Goal: Information Seeking & Learning: Learn about a topic

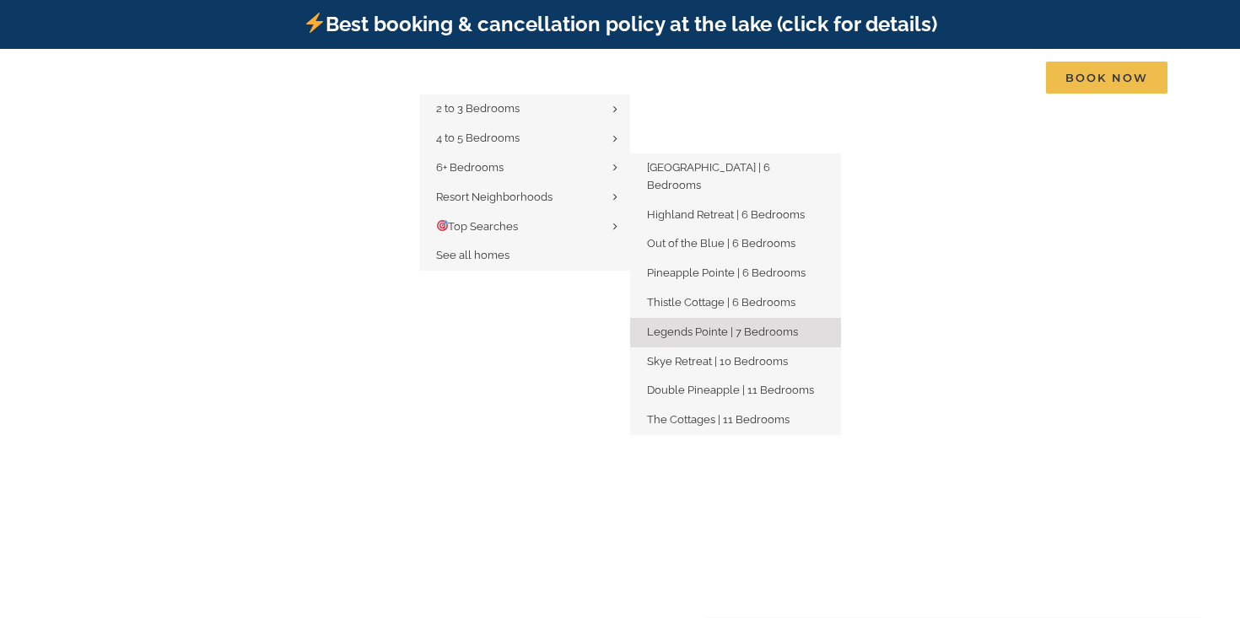
click at [665, 326] on span "Legends Pointe | 7 Bedrooms" at bounding box center [722, 332] width 151 height 13
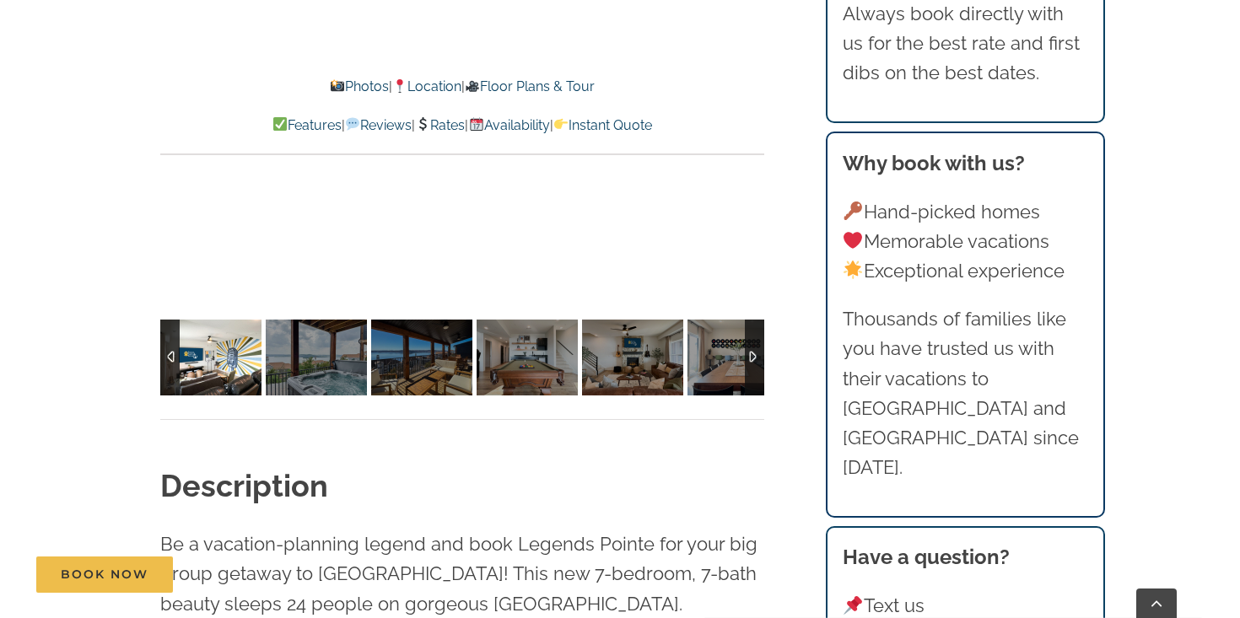
scroll to position [1347, 0]
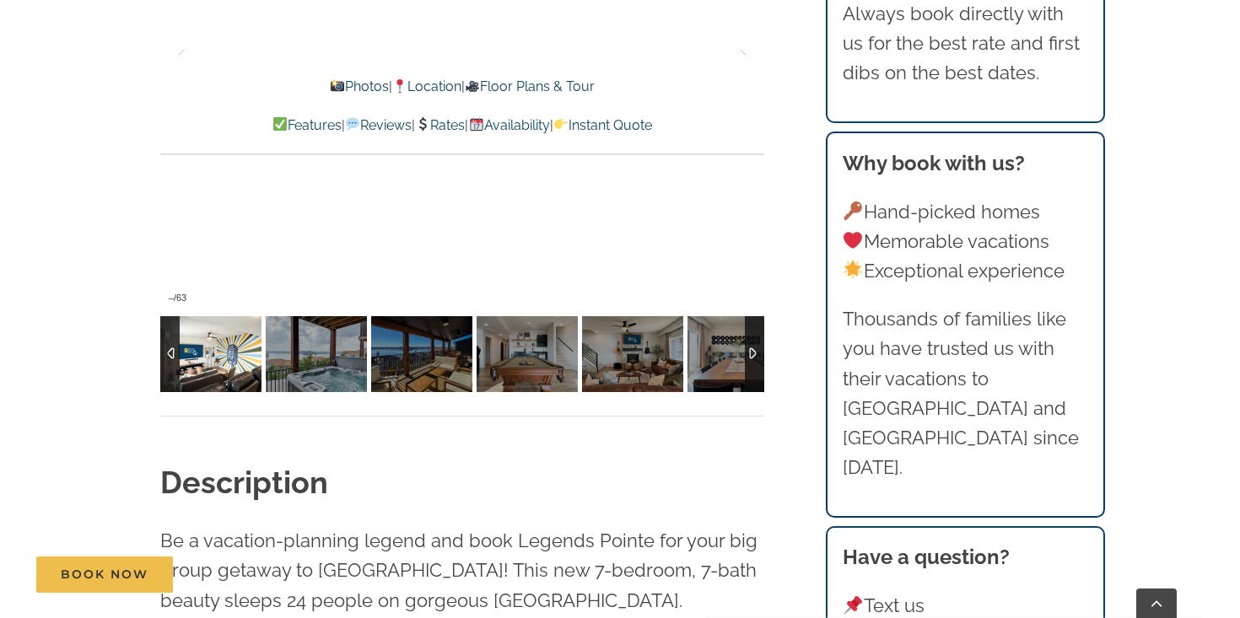
click at [229, 353] on img at bounding box center [210, 354] width 101 height 76
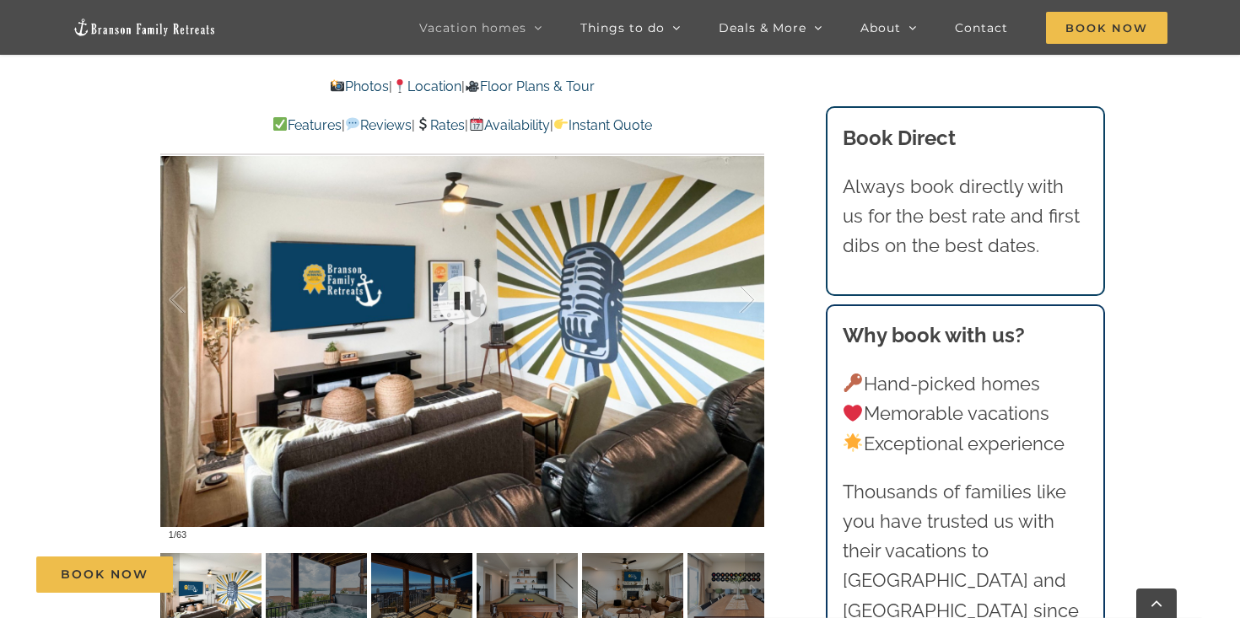
scroll to position [1099, 0]
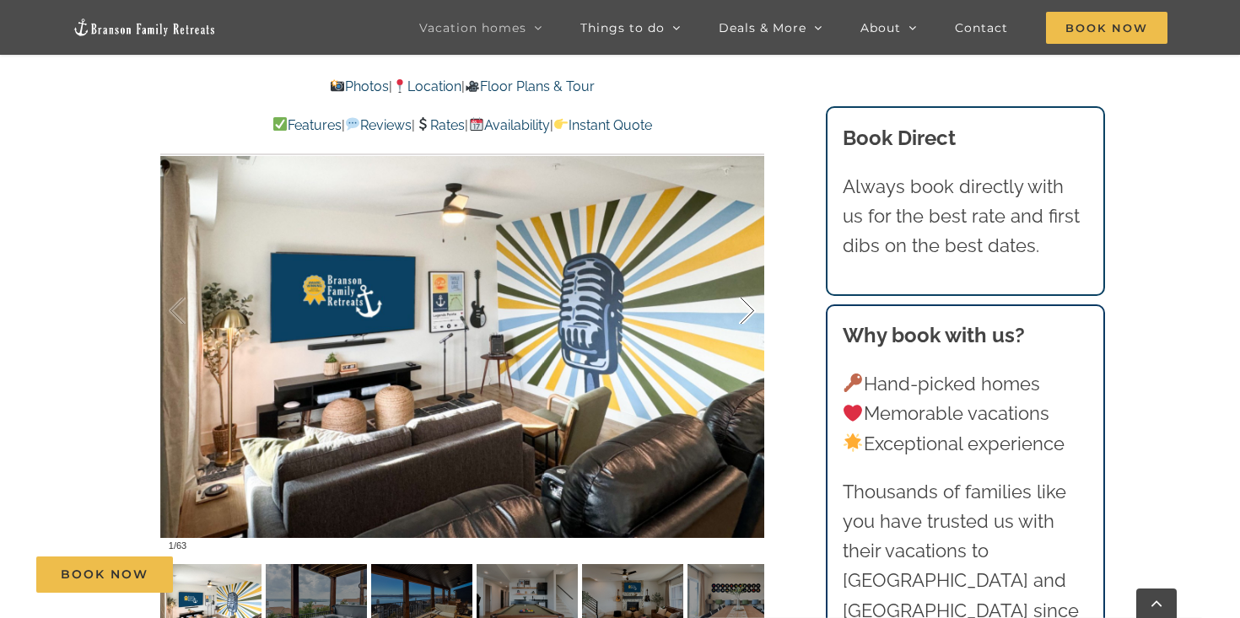
click at [746, 318] on div at bounding box center [729, 311] width 52 height 105
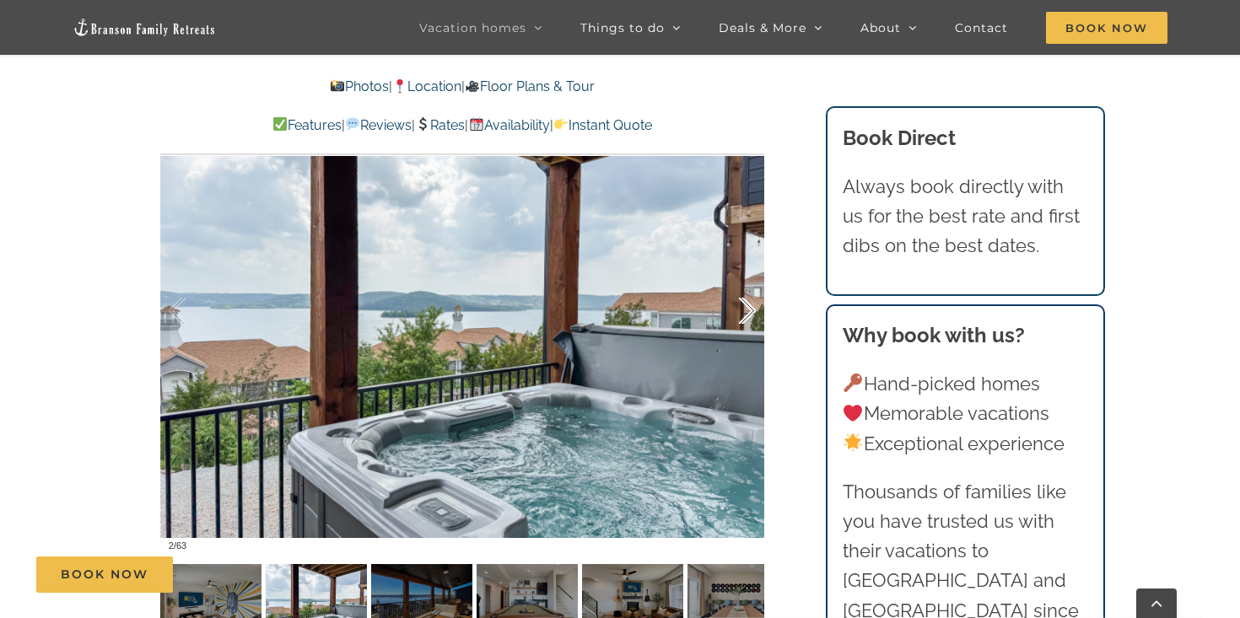
click at [746, 318] on div at bounding box center [729, 311] width 52 height 105
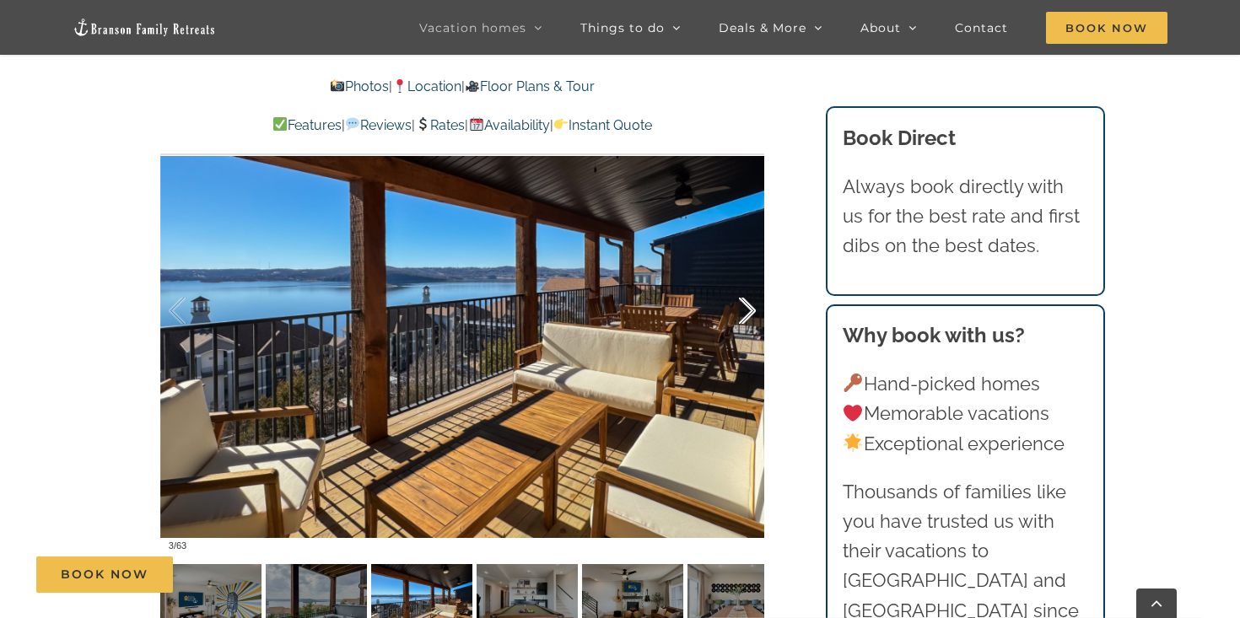
click at [746, 318] on div at bounding box center [729, 311] width 52 height 105
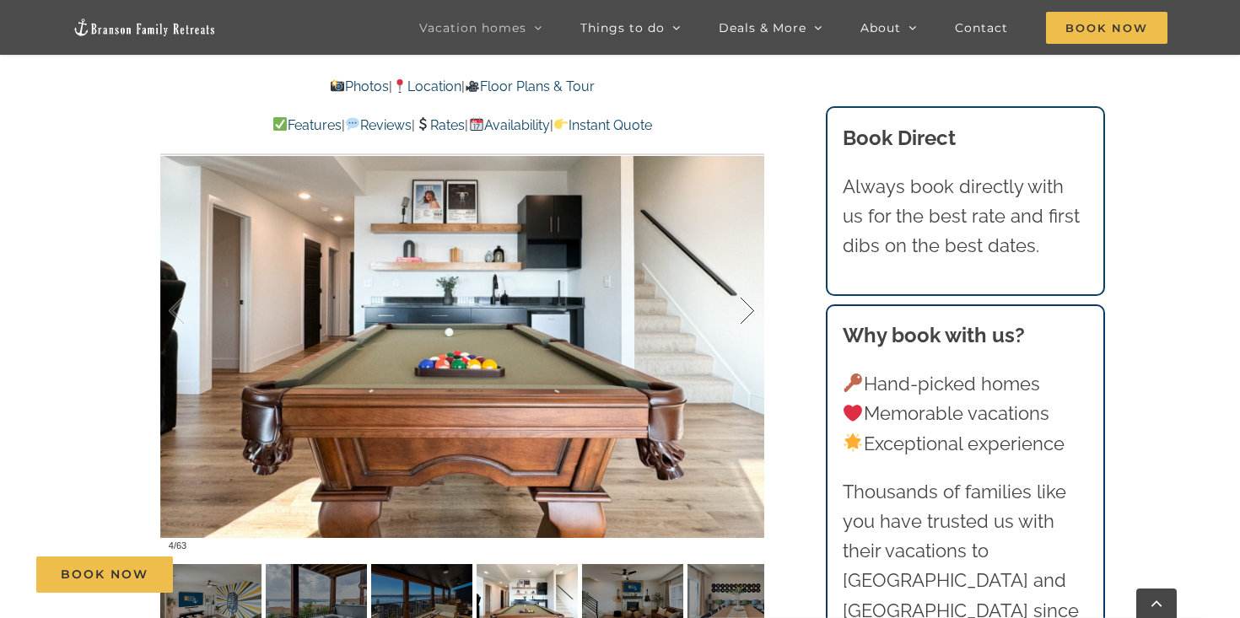
click at [746, 318] on div at bounding box center [729, 311] width 52 height 105
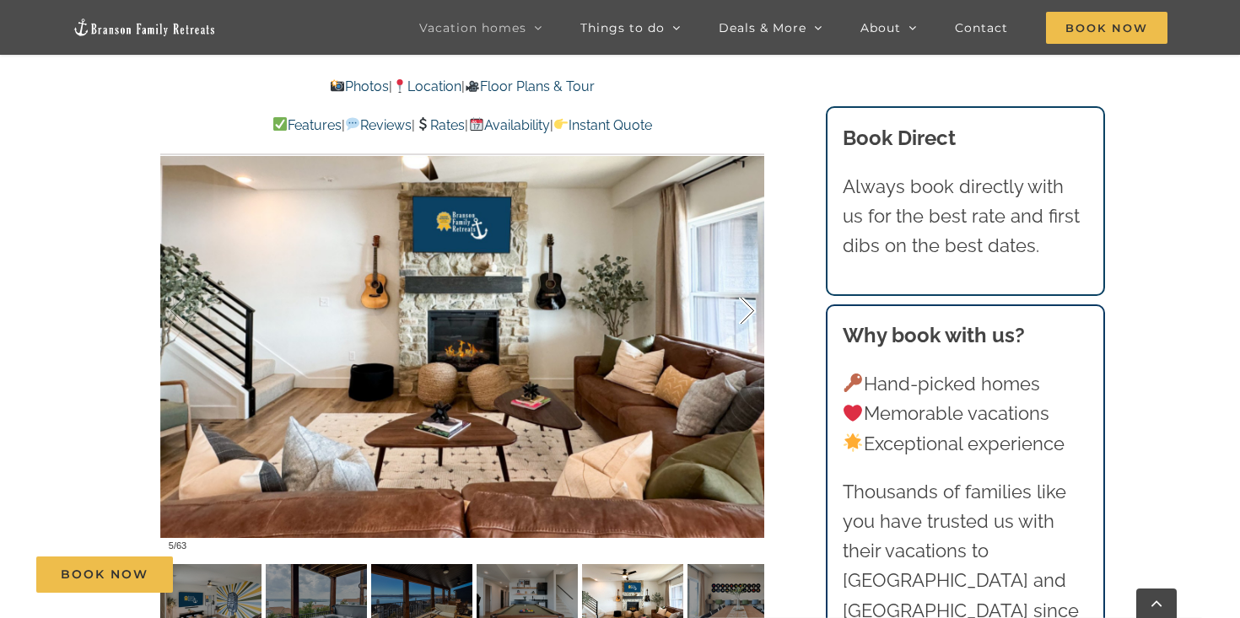
click at [746, 318] on div at bounding box center [729, 311] width 52 height 105
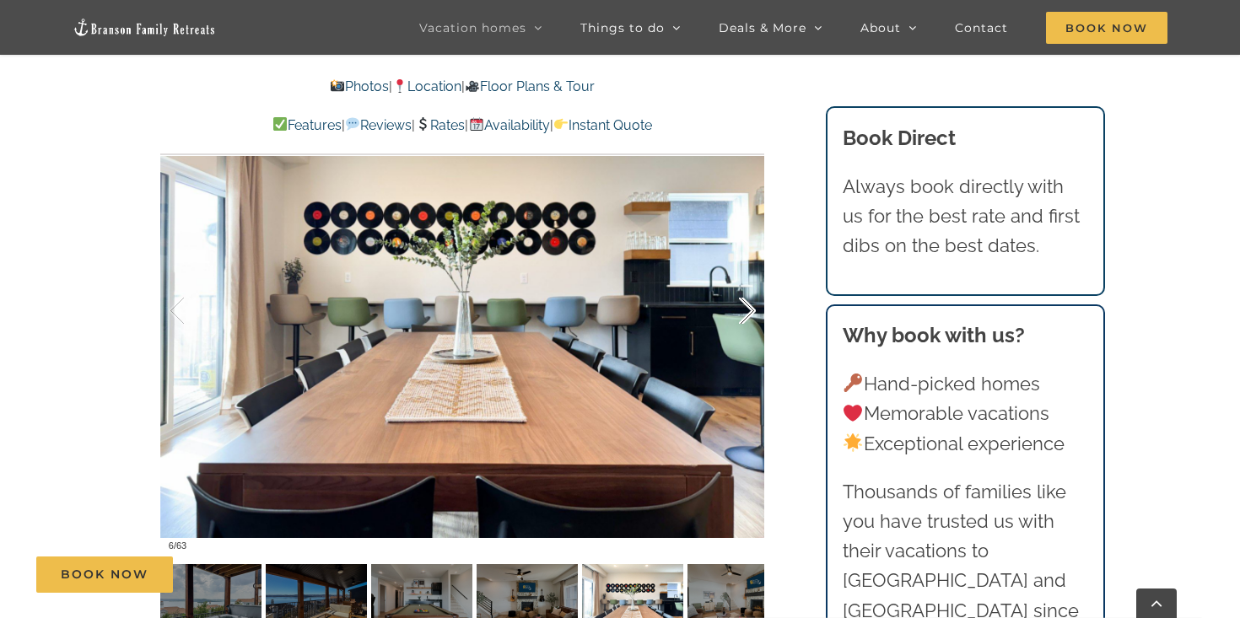
click at [746, 318] on div at bounding box center [729, 311] width 52 height 105
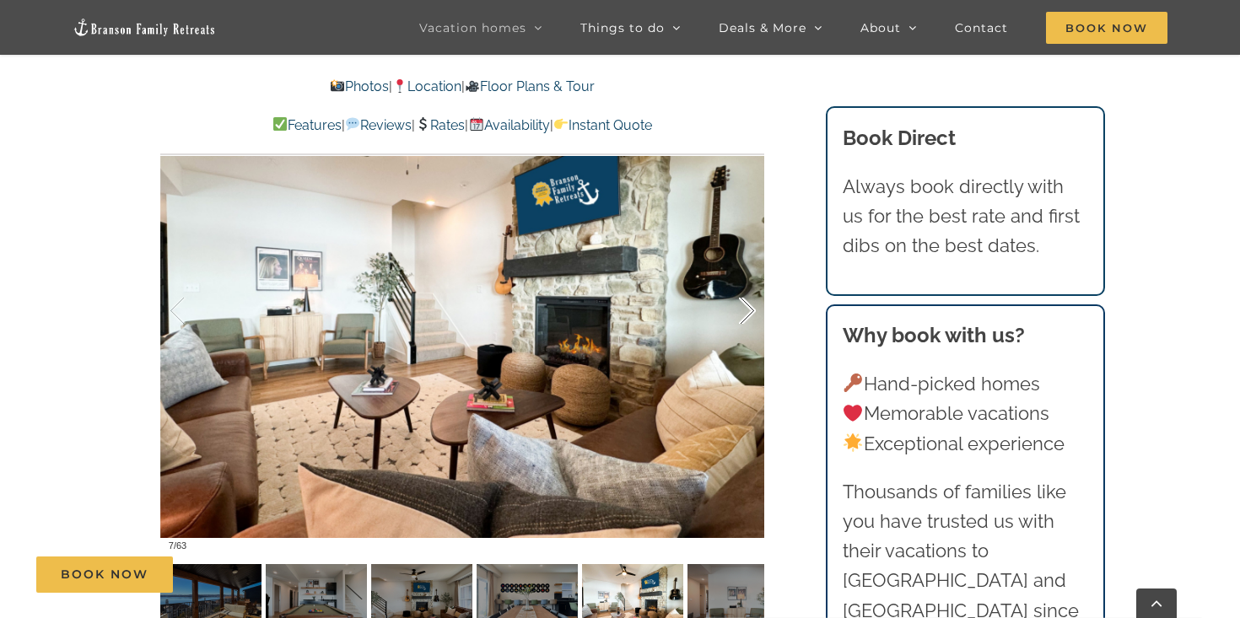
click at [746, 318] on div at bounding box center [729, 311] width 52 height 105
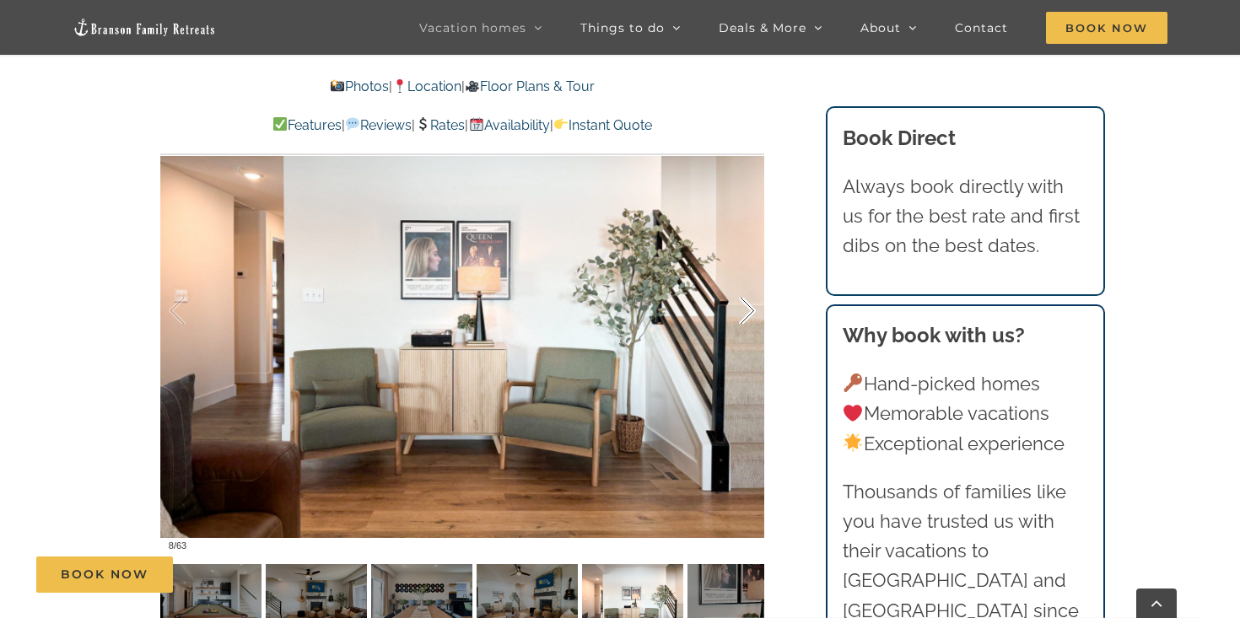
click at [746, 318] on div at bounding box center [729, 311] width 52 height 105
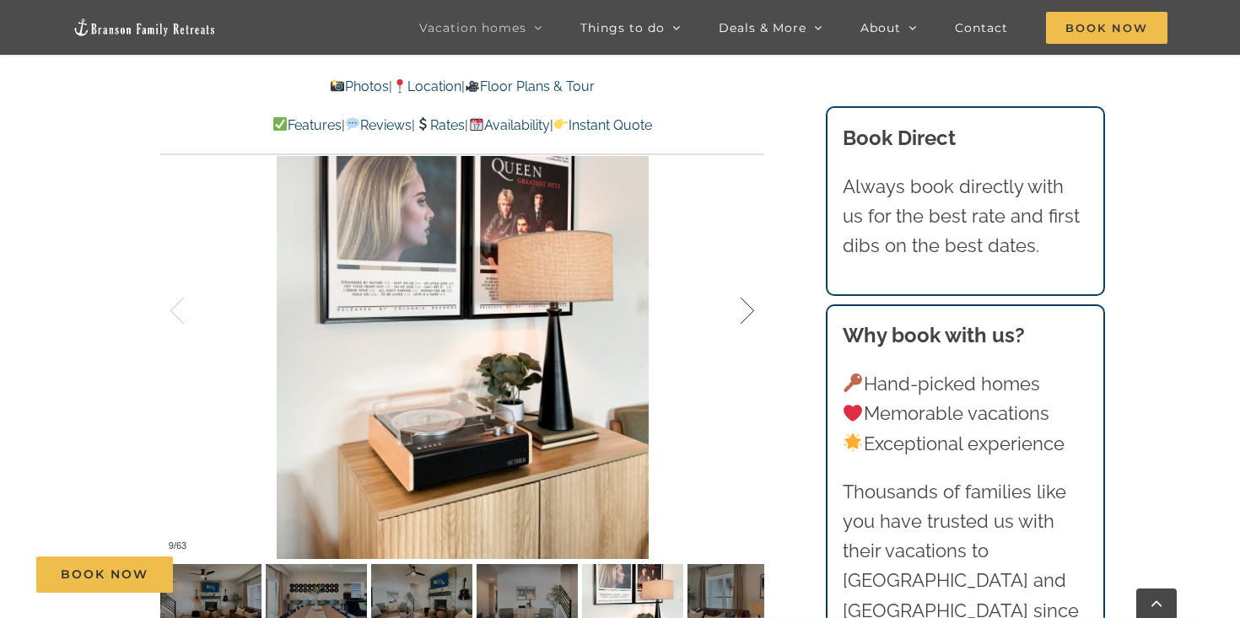
click at [746, 318] on div at bounding box center [729, 311] width 52 height 105
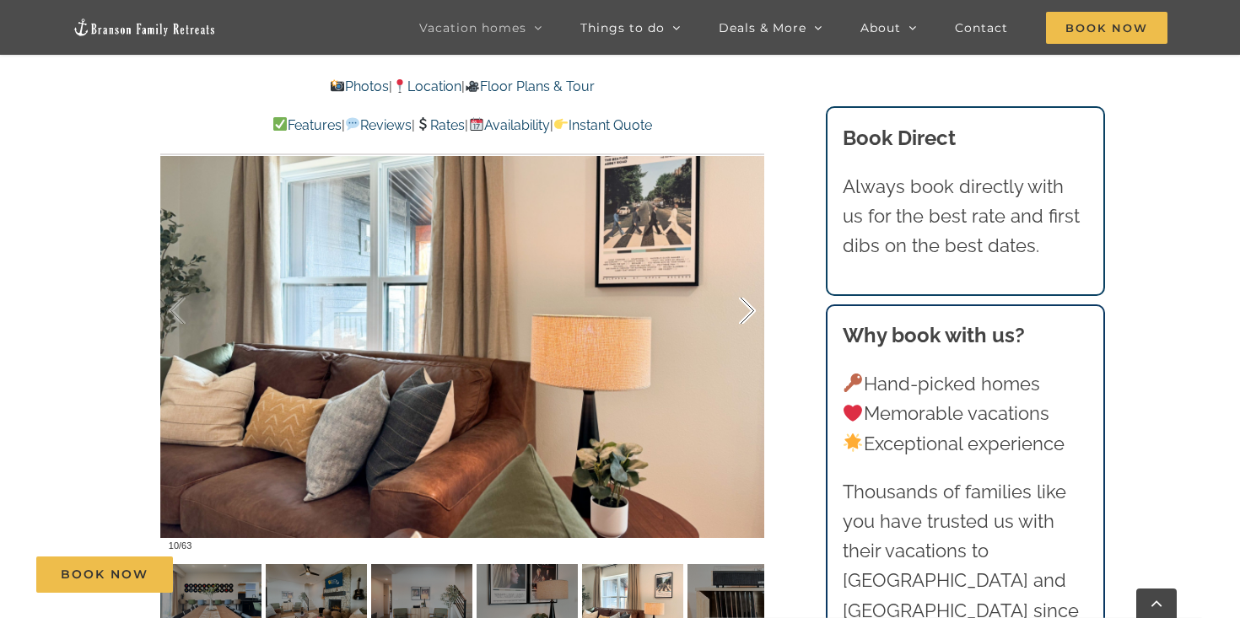
click at [746, 318] on div at bounding box center [729, 311] width 52 height 105
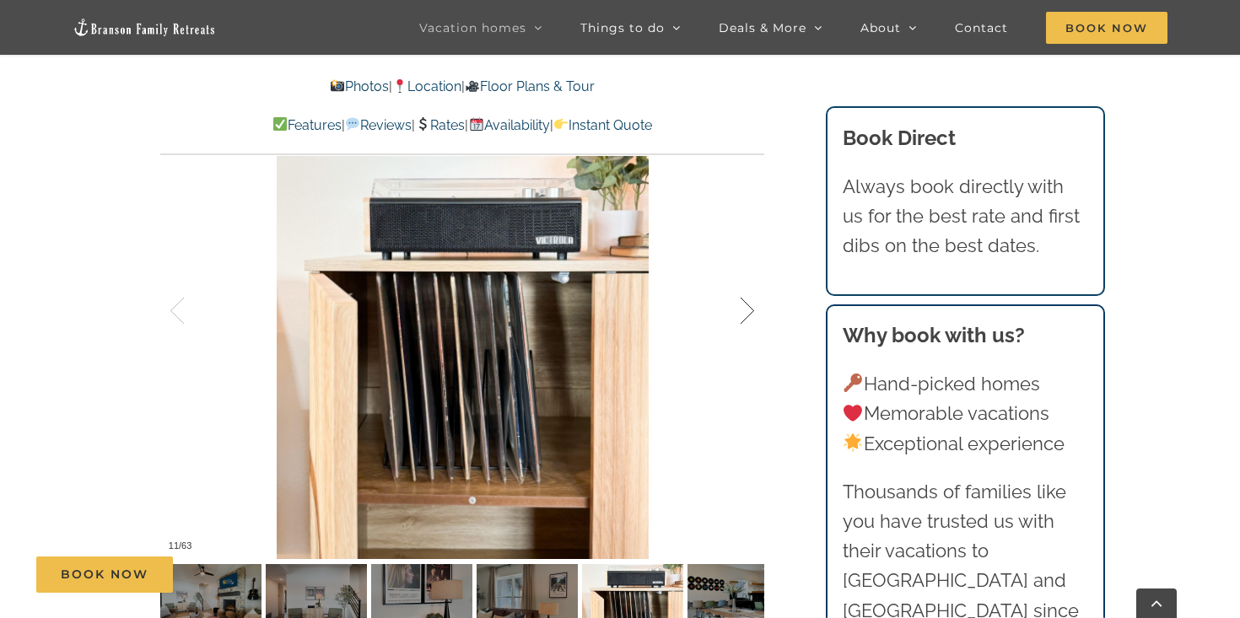
click at [746, 318] on div at bounding box center [729, 311] width 52 height 105
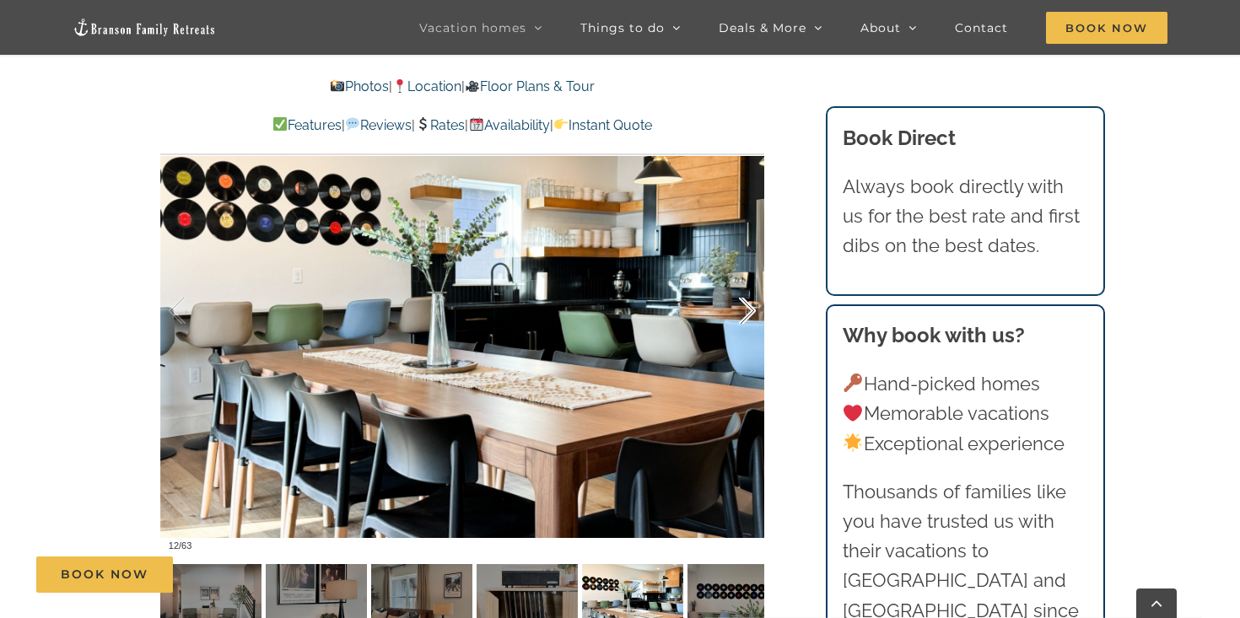
click at [746, 318] on div at bounding box center [729, 311] width 52 height 105
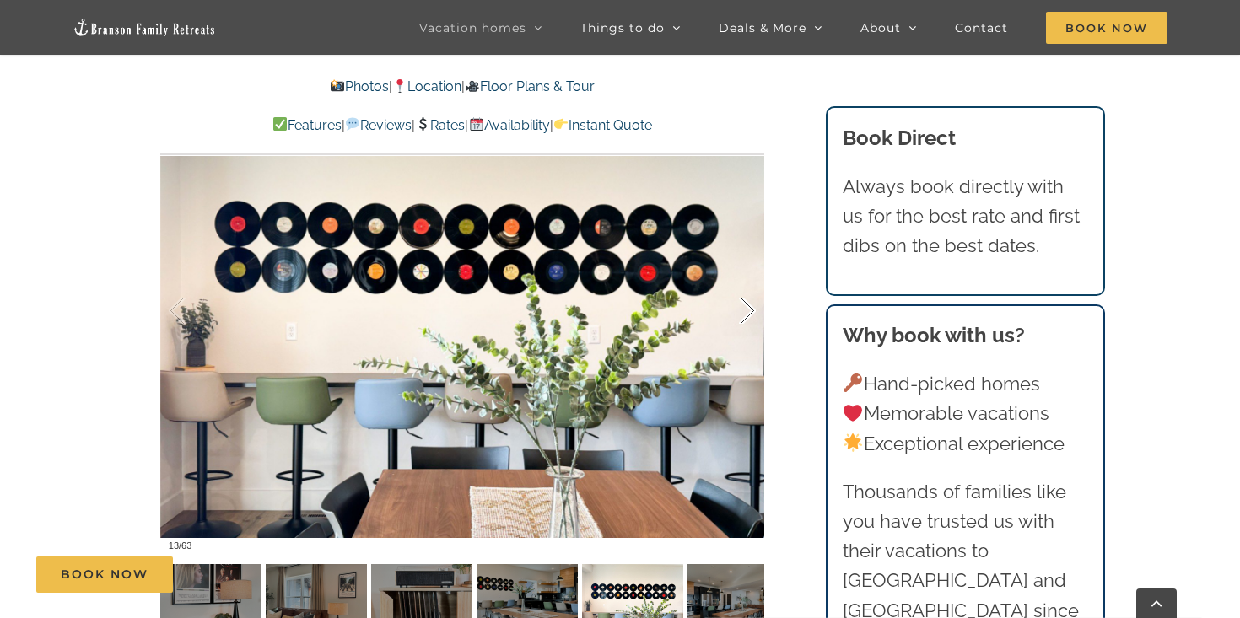
click at [746, 318] on div at bounding box center [729, 311] width 52 height 105
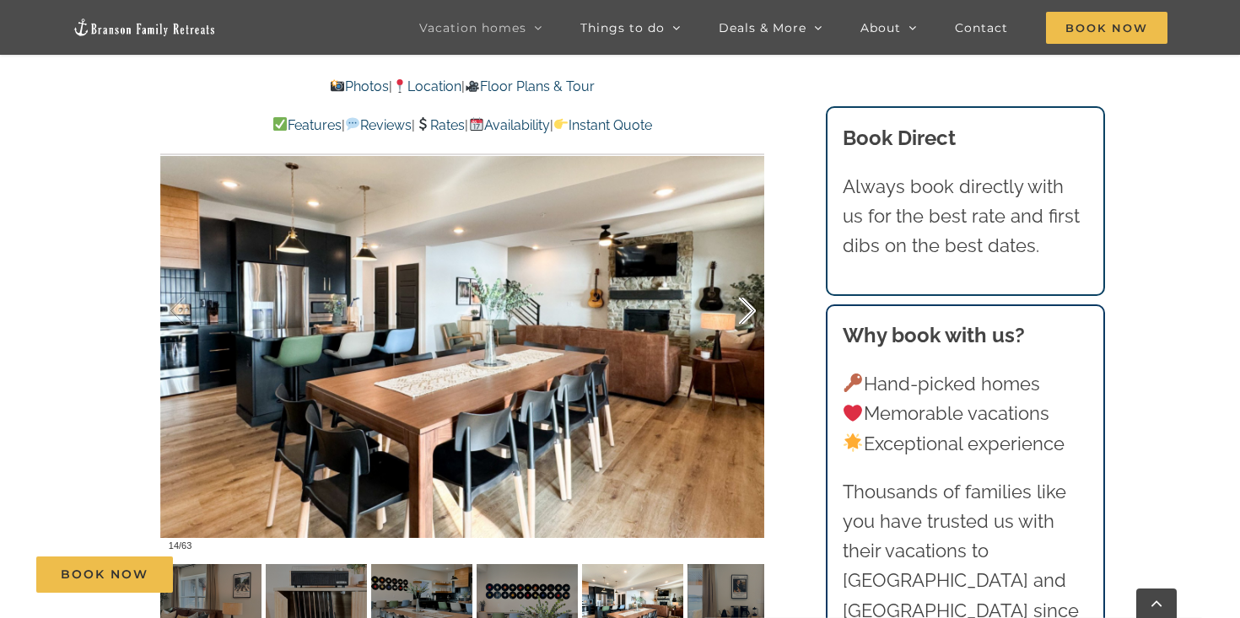
click at [746, 318] on div at bounding box center [729, 311] width 52 height 105
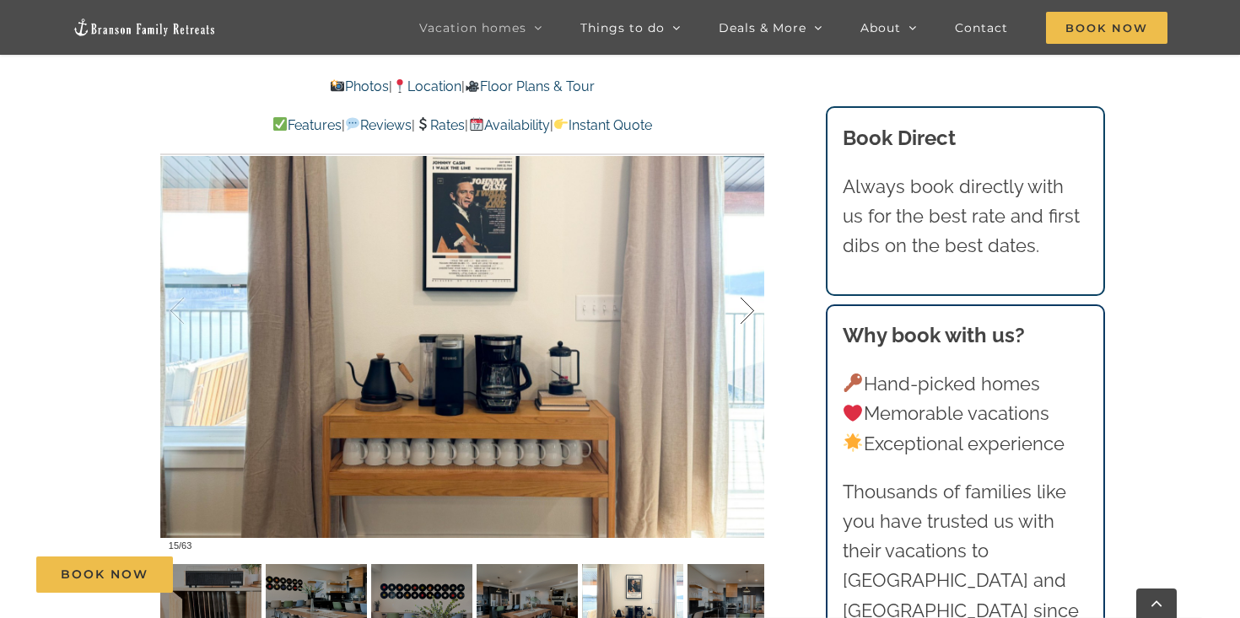
click at [746, 318] on div at bounding box center [729, 311] width 52 height 105
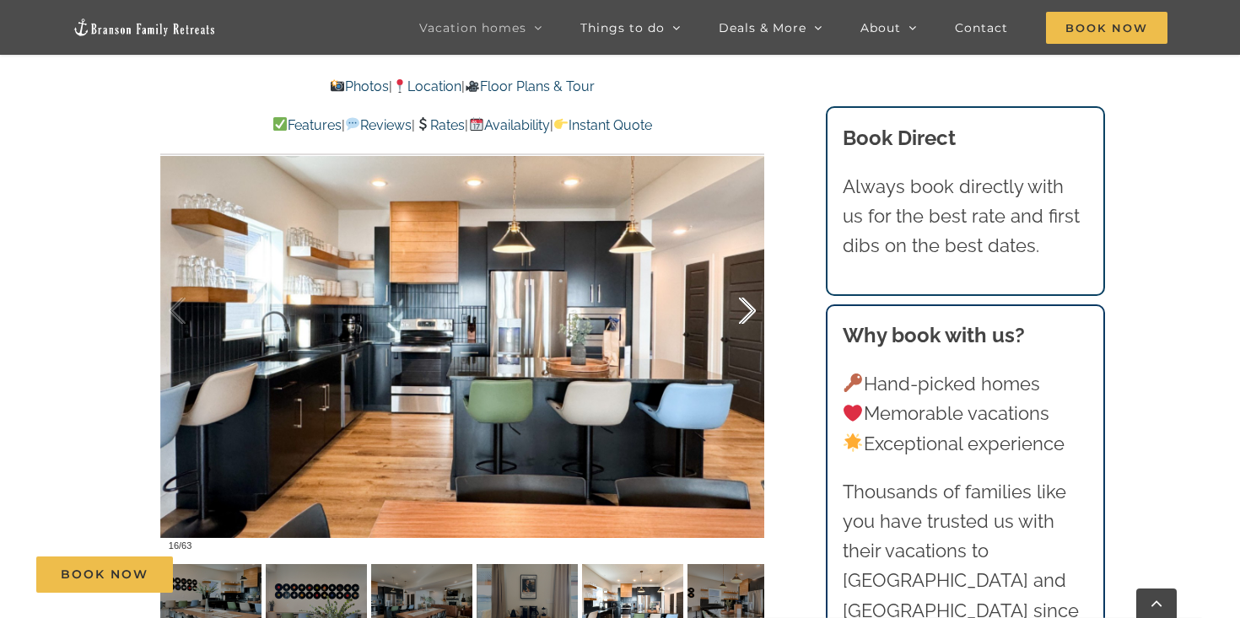
click at [746, 318] on div at bounding box center [729, 311] width 52 height 105
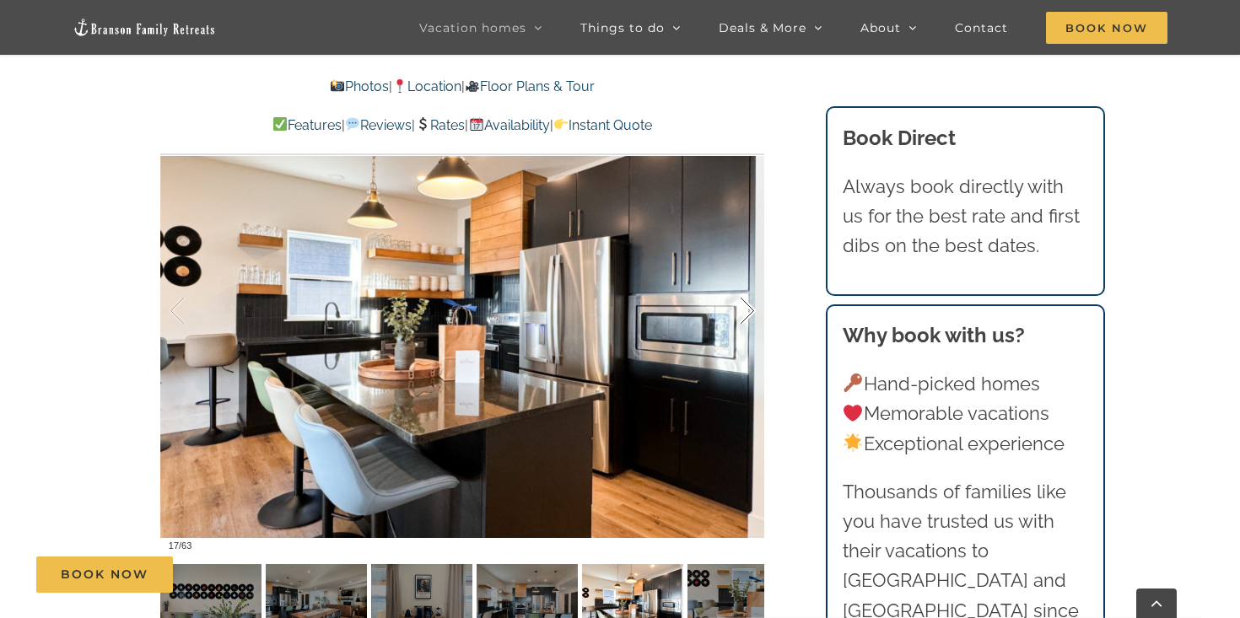
click at [746, 318] on div at bounding box center [729, 311] width 52 height 105
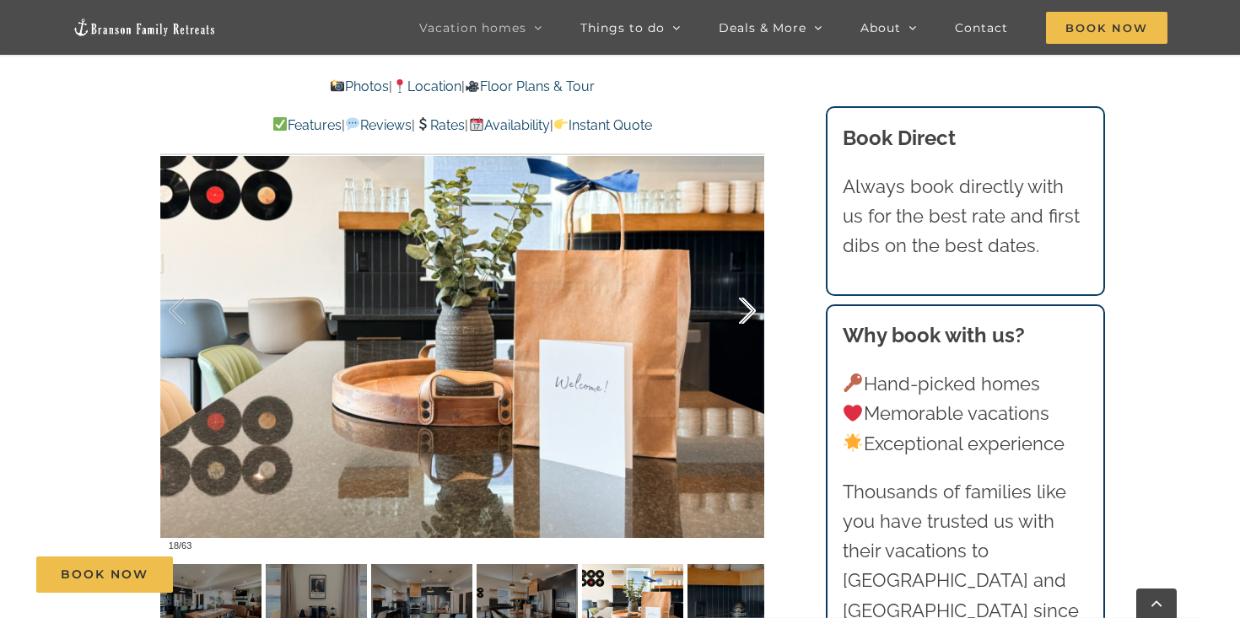
click at [746, 318] on div at bounding box center [729, 311] width 52 height 105
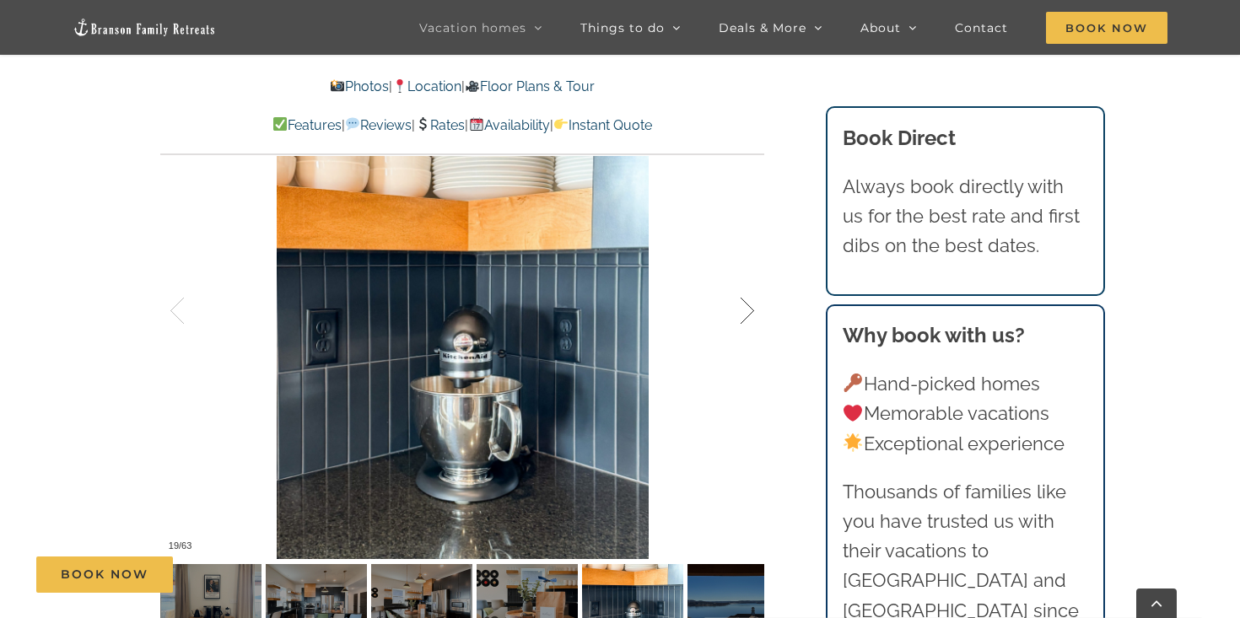
click at [746, 318] on div at bounding box center [729, 311] width 52 height 105
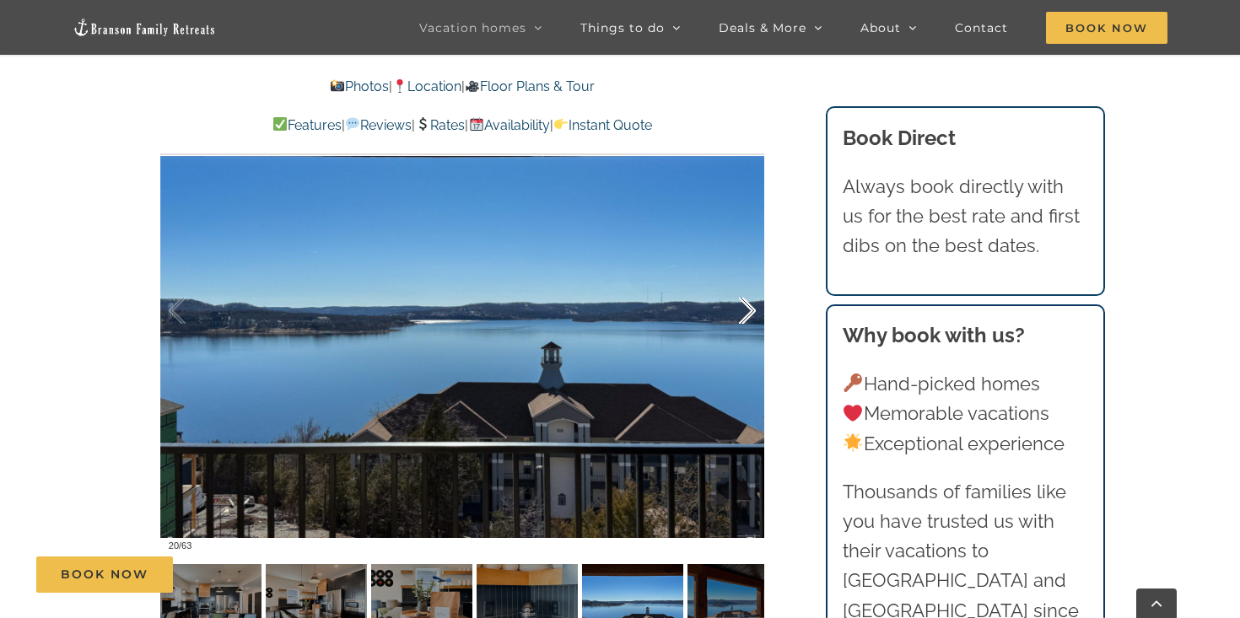
click at [746, 318] on div at bounding box center [729, 311] width 52 height 105
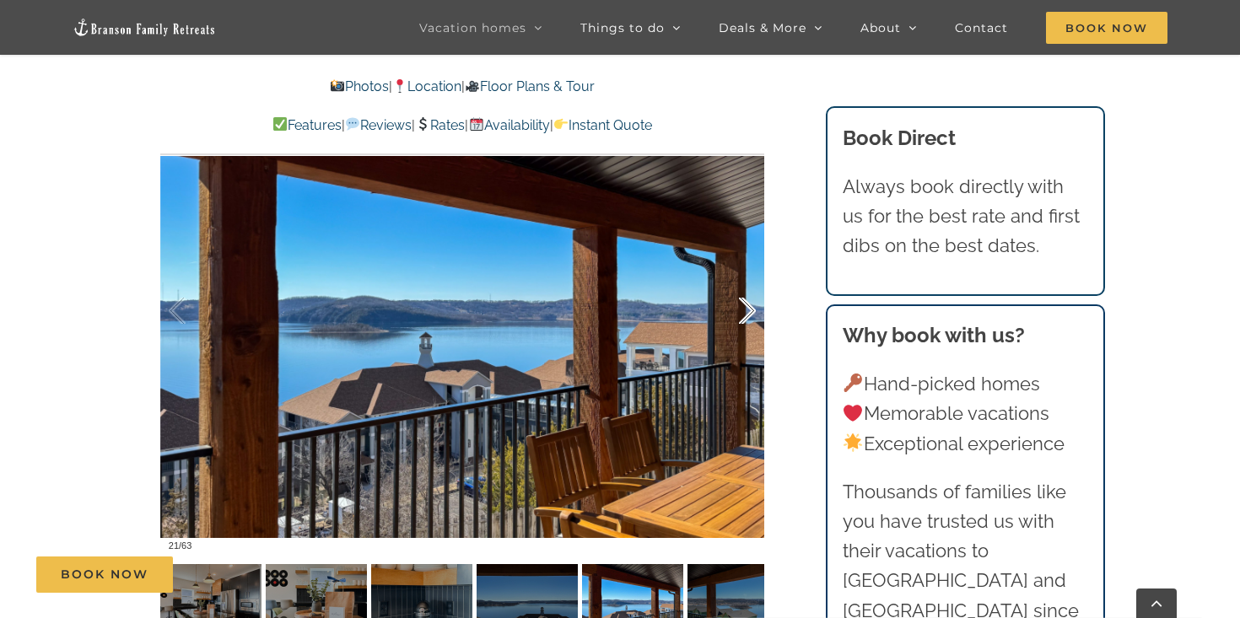
click at [746, 318] on div at bounding box center [729, 311] width 52 height 105
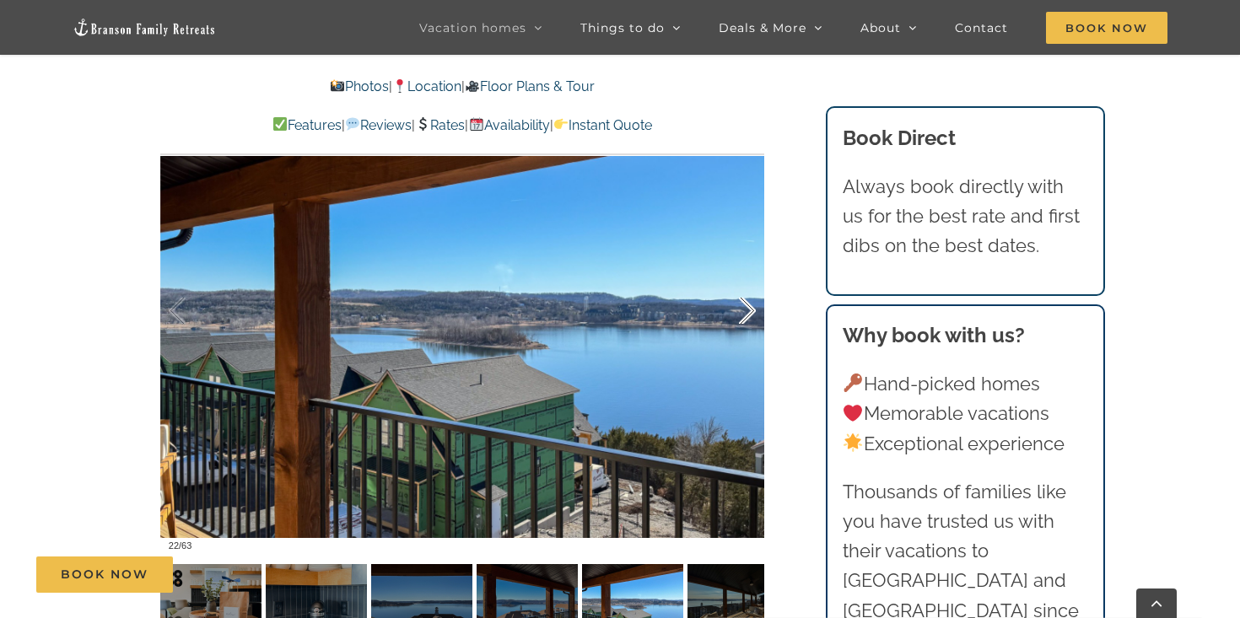
click at [746, 318] on div at bounding box center [729, 311] width 52 height 105
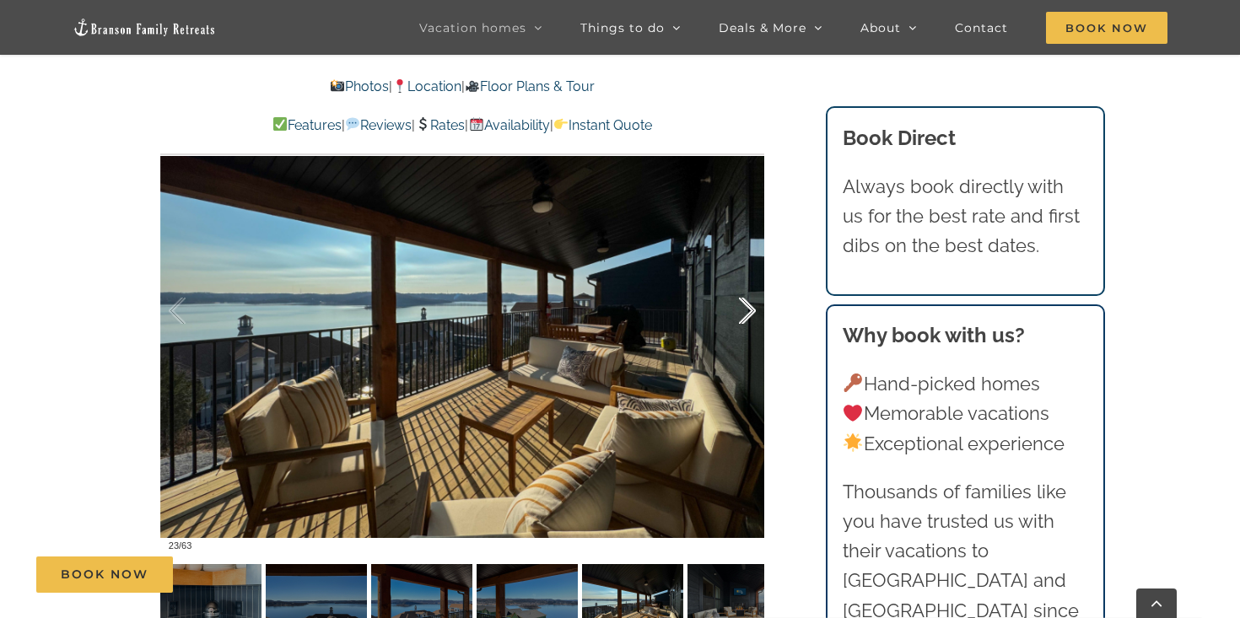
click at [746, 318] on div at bounding box center [729, 311] width 52 height 105
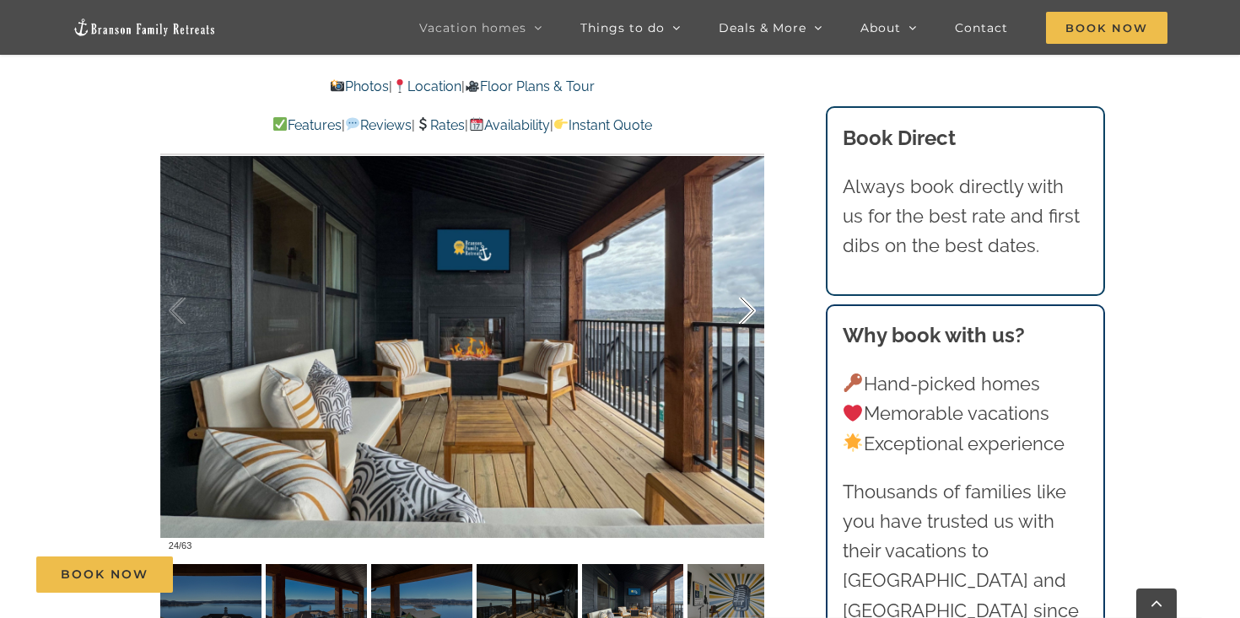
click at [746, 318] on div at bounding box center [729, 311] width 52 height 105
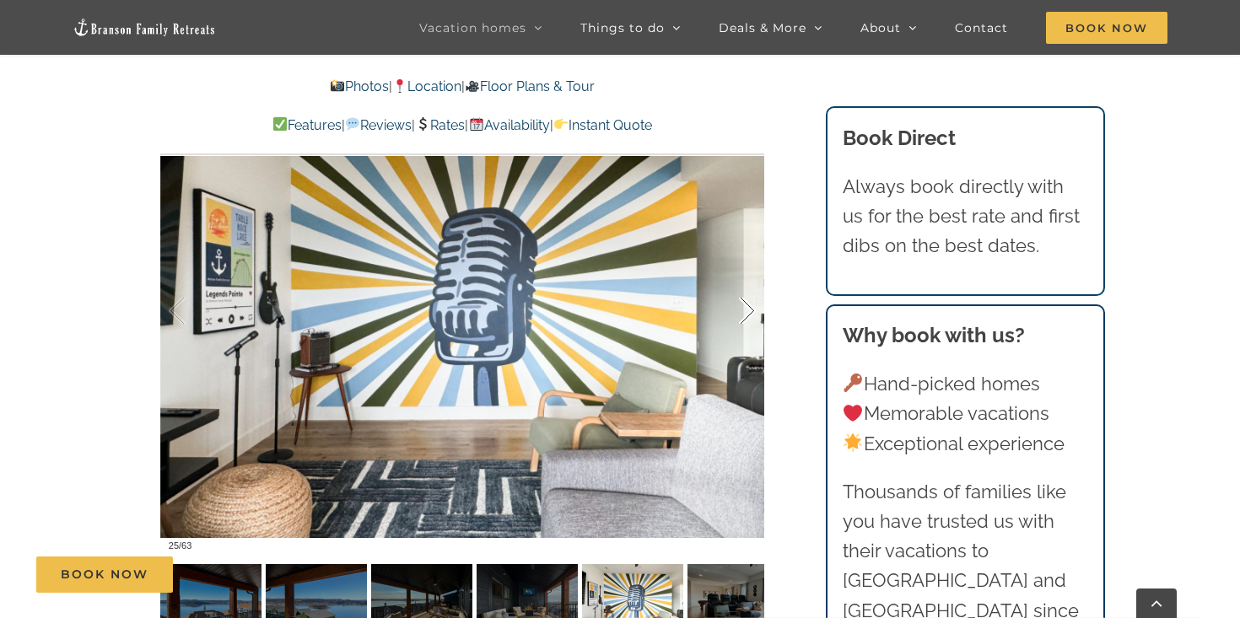
click at [746, 318] on div at bounding box center [729, 311] width 52 height 105
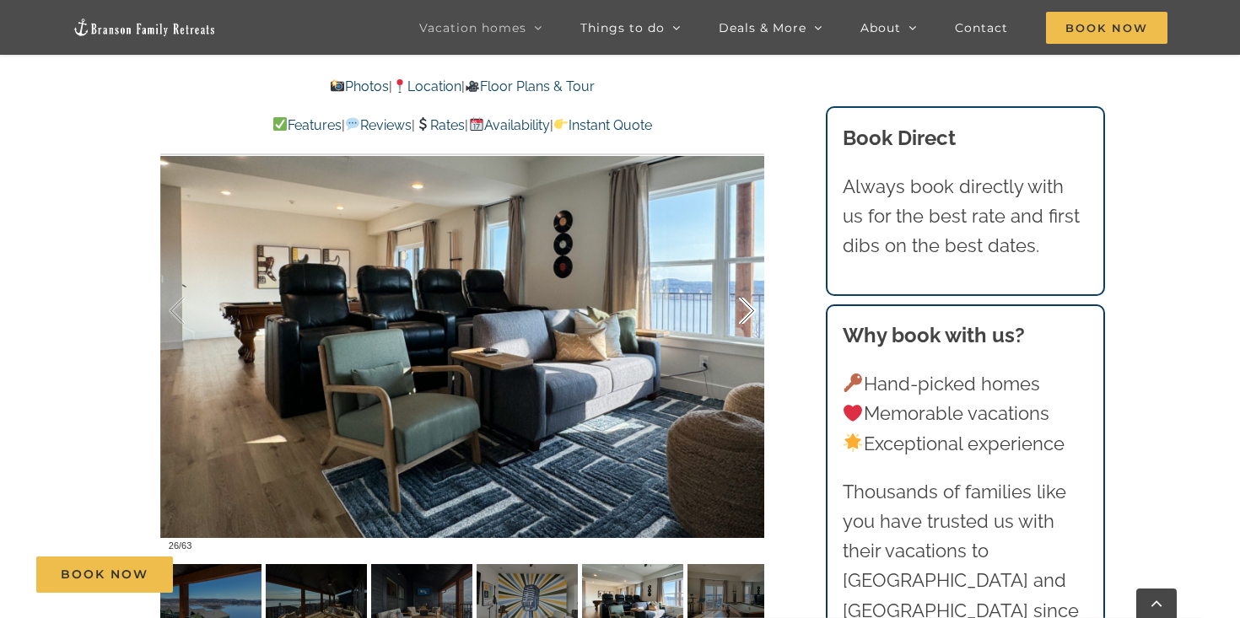
click at [746, 318] on div at bounding box center [729, 311] width 52 height 105
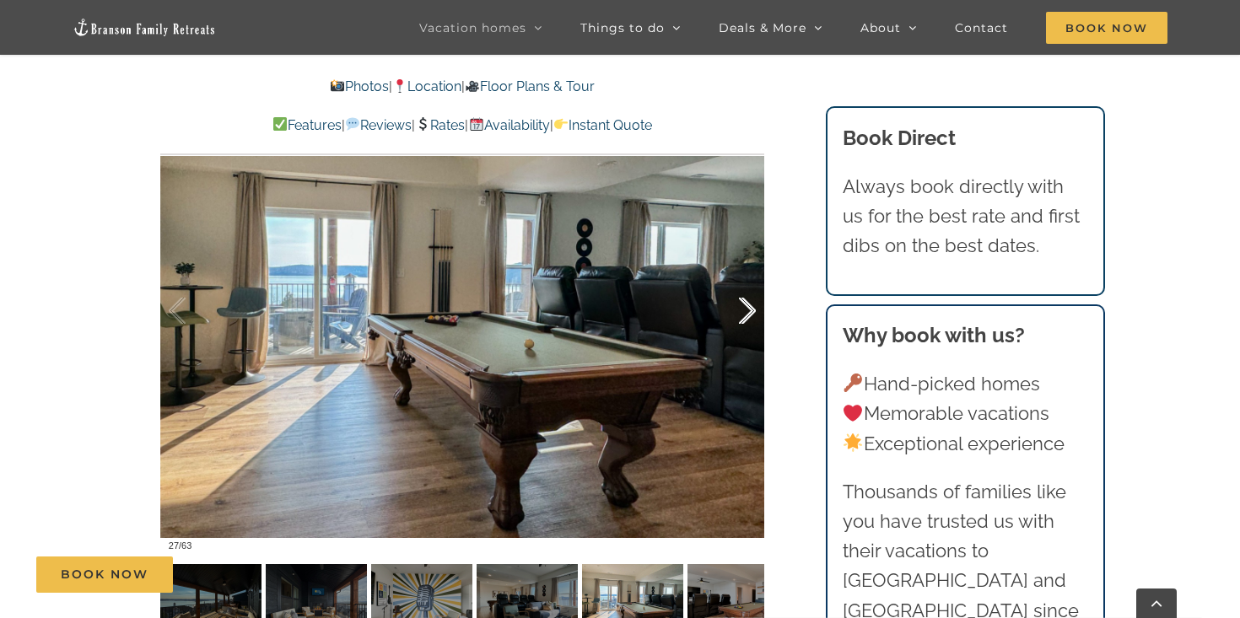
click at [746, 318] on div at bounding box center [729, 311] width 52 height 105
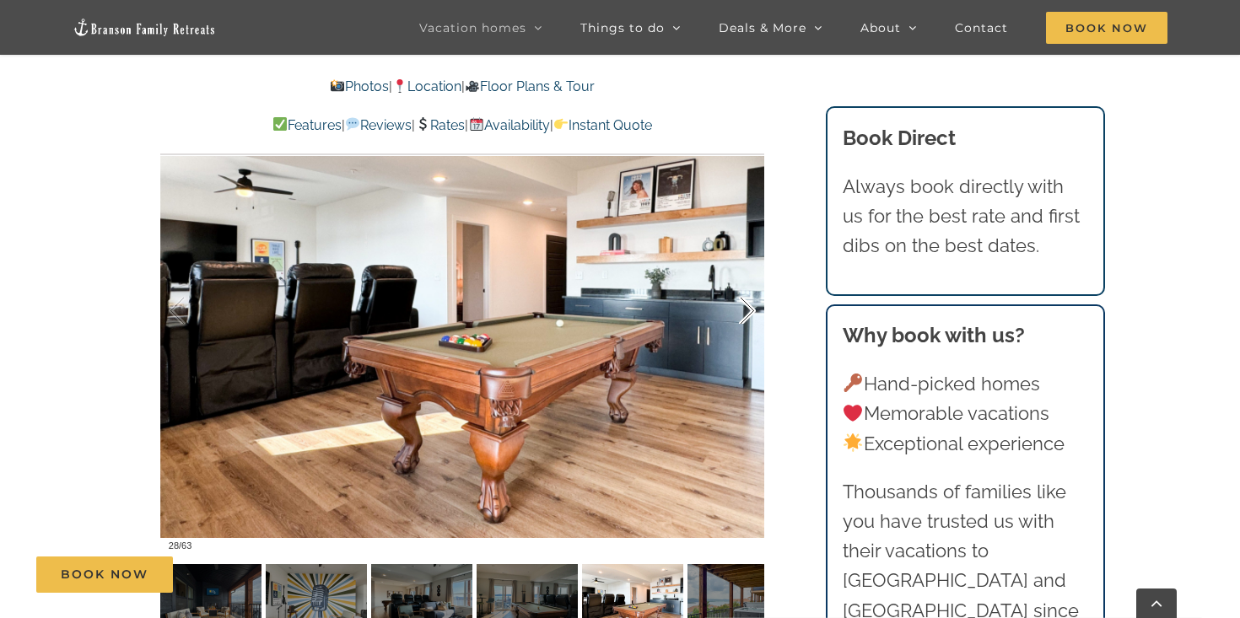
click at [746, 318] on div at bounding box center [729, 311] width 52 height 105
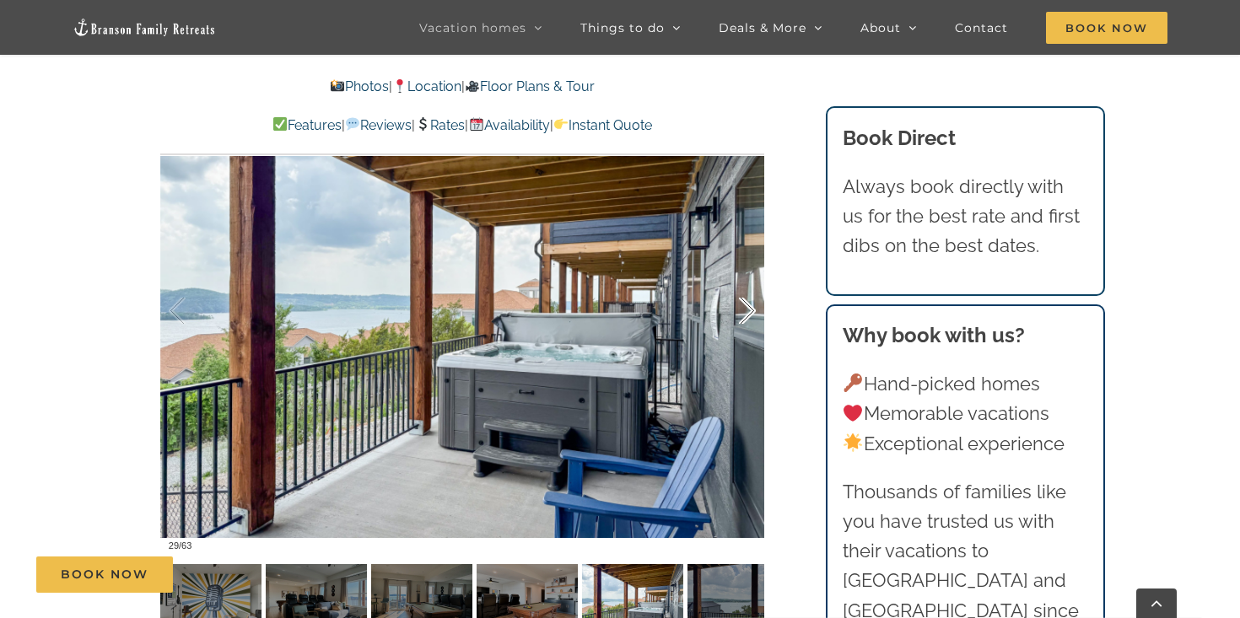
click at [746, 318] on div at bounding box center [729, 311] width 52 height 105
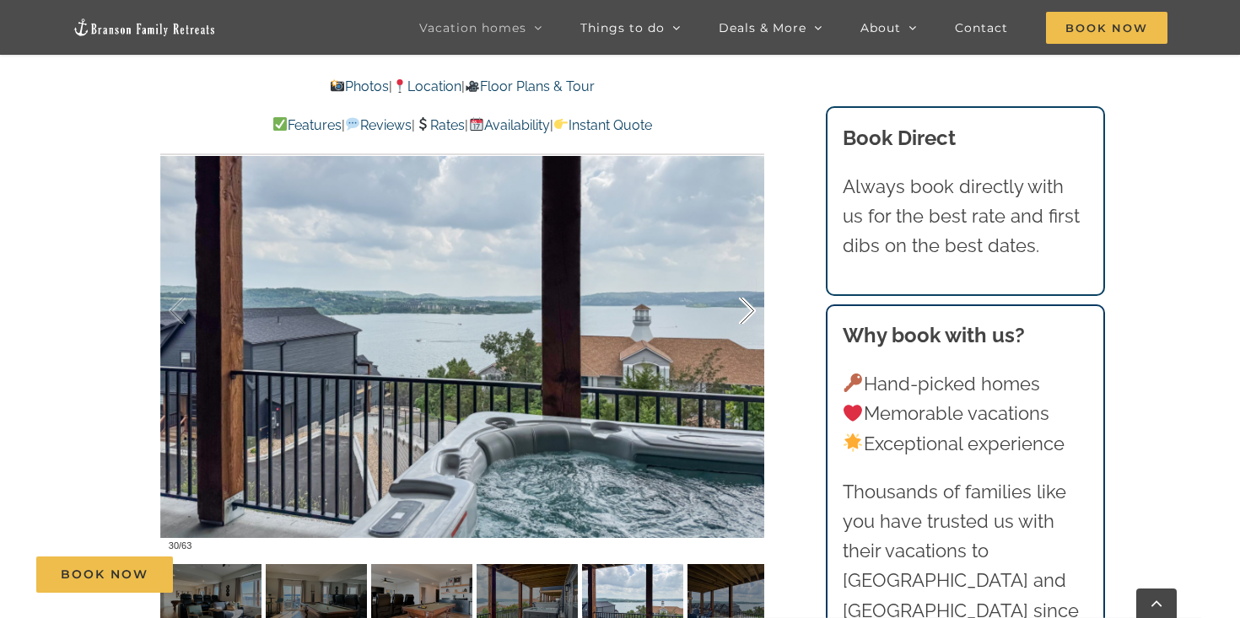
click at [746, 318] on div at bounding box center [729, 311] width 52 height 105
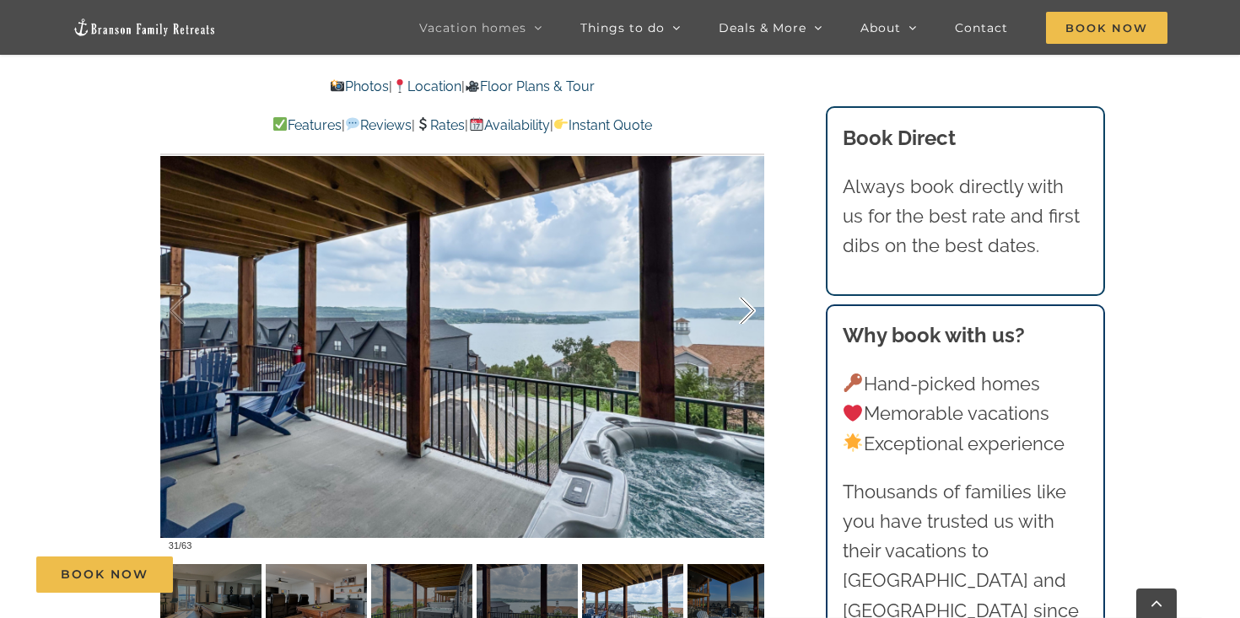
click at [746, 318] on div at bounding box center [729, 311] width 52 height 105
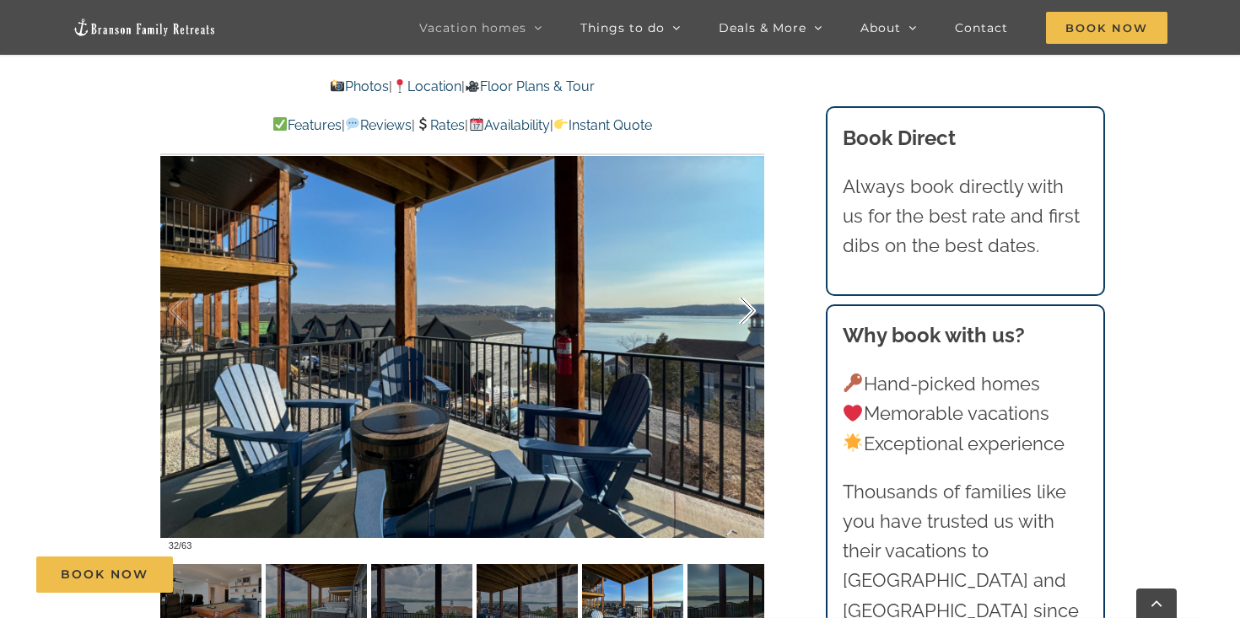
click at [746, 318] on div at bounding box center [729, 311] width 52 height 105
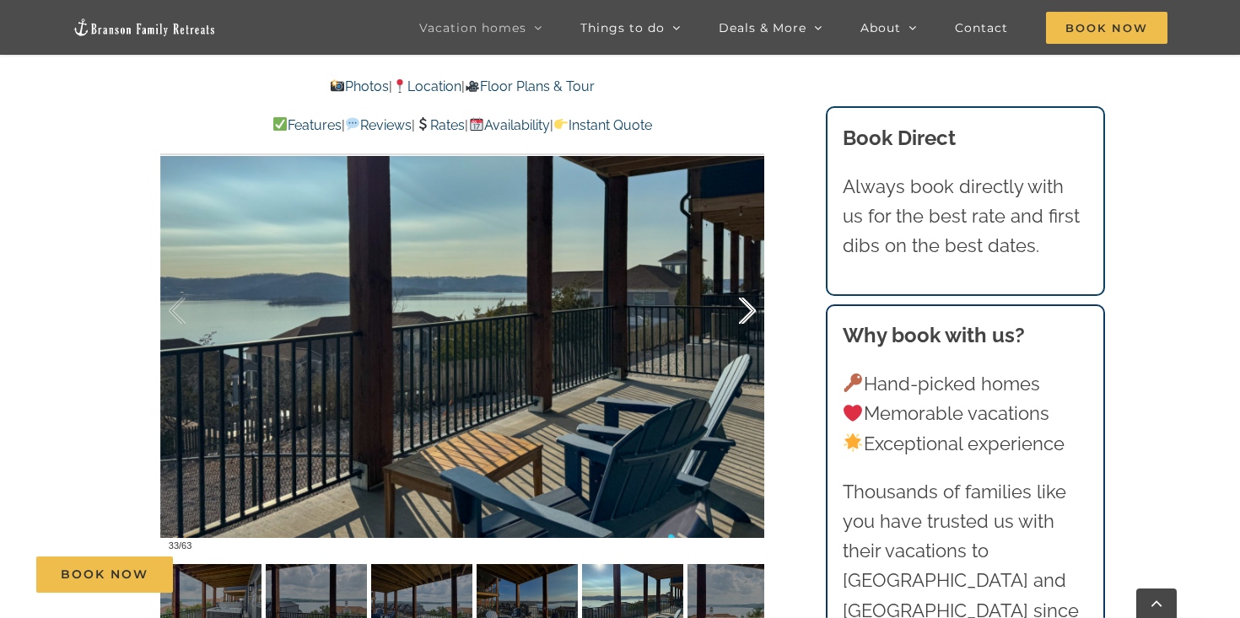
click at [746, 318] on div at bounding box center [729, 311] width 52 height 105
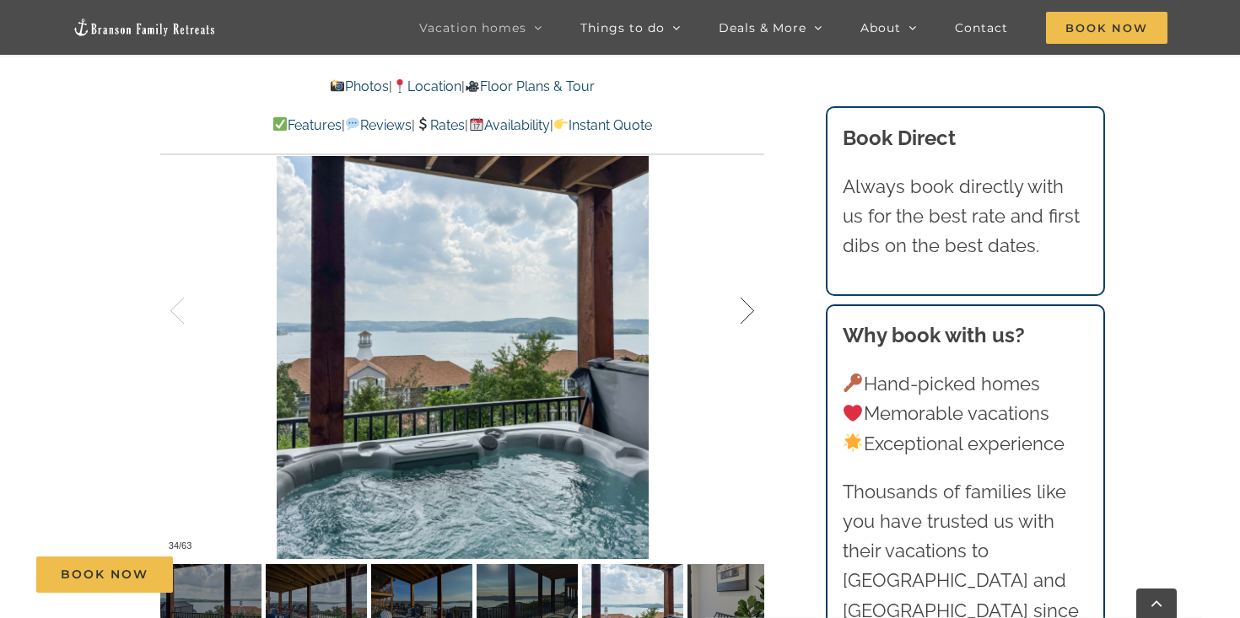
click at [746, 318] on div at bounding box center [729, 311] width 52 height 105
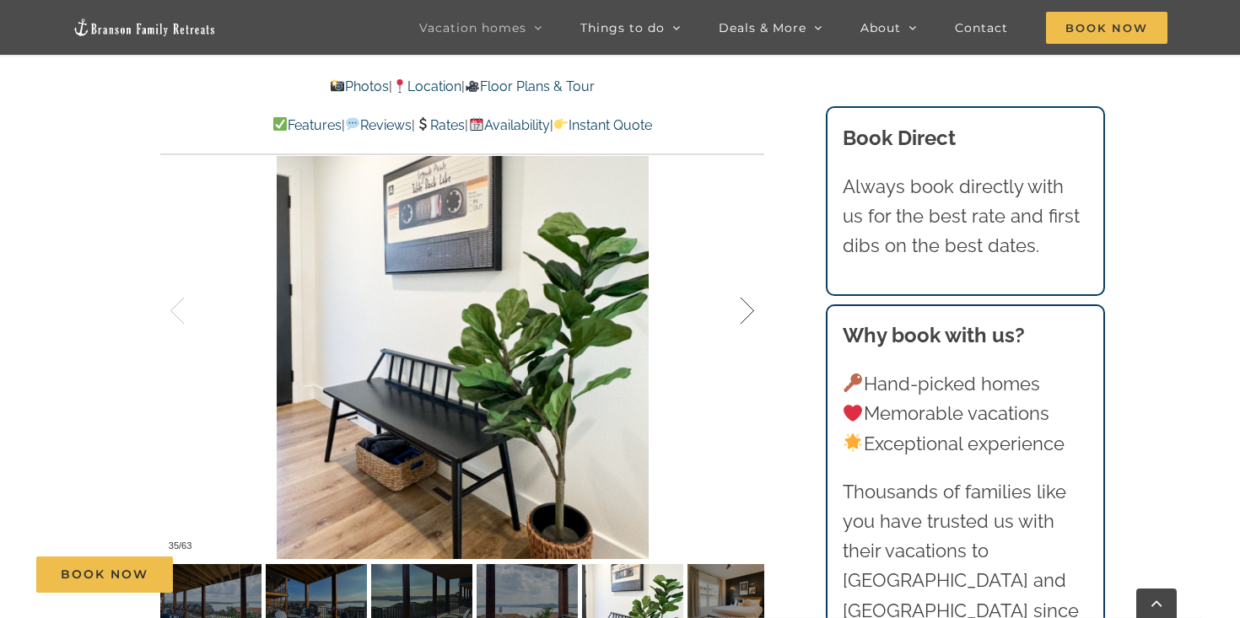
click at [746, 318] on div at bounding box center [729, 311] width 52 height 105
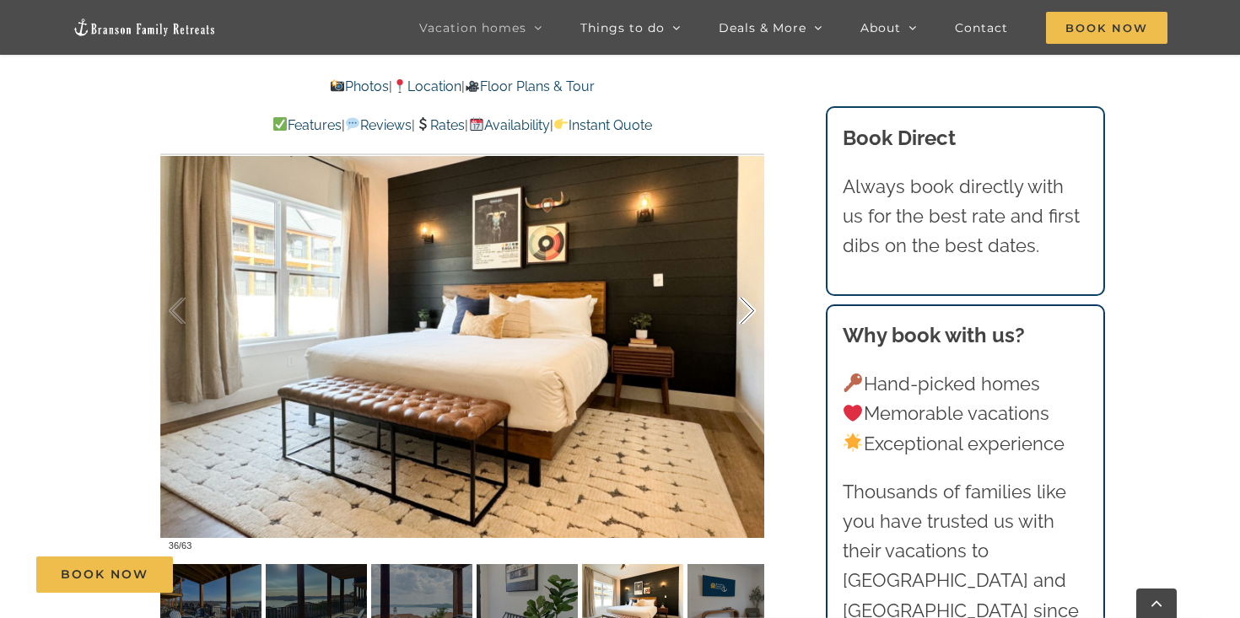
click at [746, 318] on div at bounding box center [729, 311] width 52 height 105
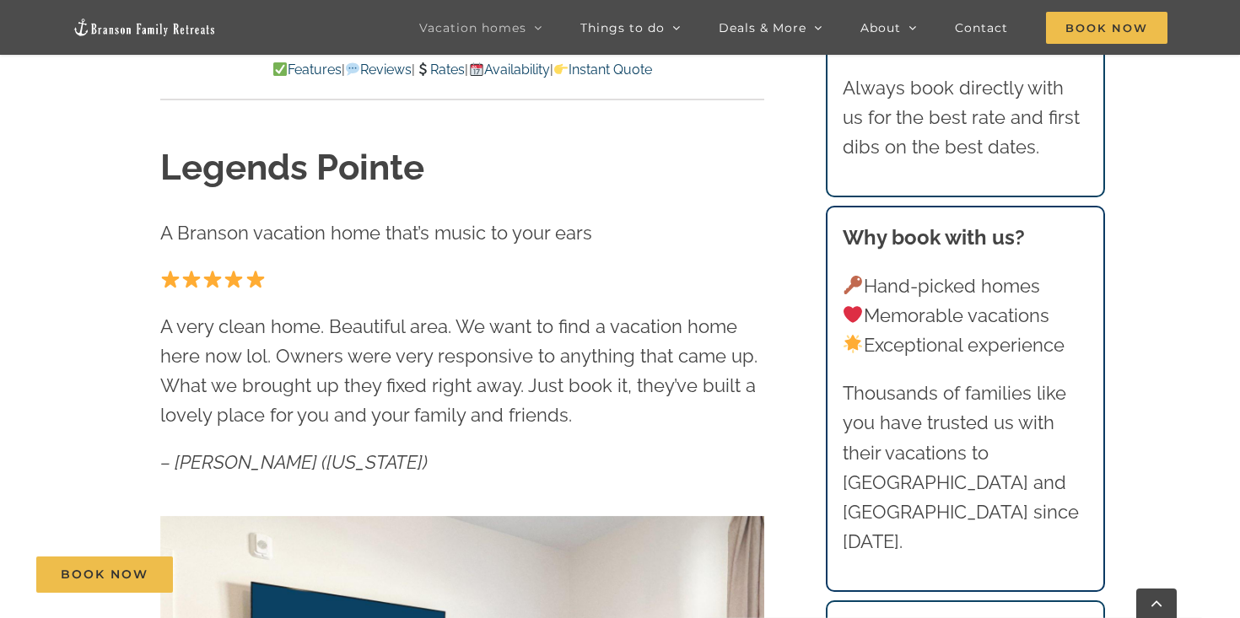
scroll to position [0, 0]
